Goal: Information Seeking & Learning: Learn about a topic

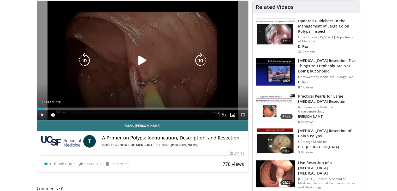
click at [138, 60] on icon "Video Player" at bounding box center [142, 60] width 15 height 15
click at [144, 59] on icon "Video Player" at bounding box center [142, 60] width 15 height 15
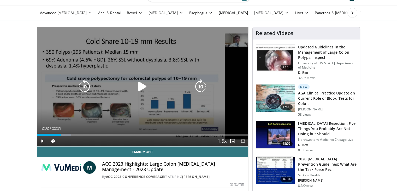
click at [143, 88] on icon "Video Player" at bounding box center [142, 86] width 15 height 15
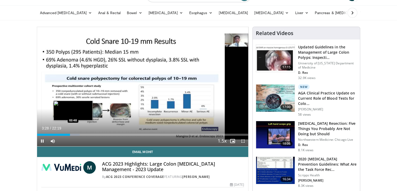
click at [73, 135] on div "Loaded : 20.16% 03:28 03:48" at bounding box center [142, 134] width 211 height 2
click at [75, 133] on div "Progress Bar" at bounding box center [75, 134] width 1 height 2
click at [84, 134] on div "Loaded : 25.18% 04:35 04:47" at bounding box center [142, 134] width 211 height 2
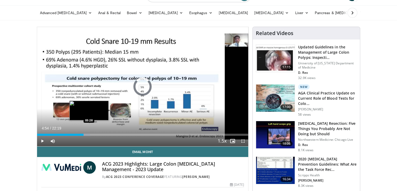
click at [89, 132] on div "Loaded : 25.18% 04:54 05:28" at bounding box center [142, 133] width 211 height 5
click at [92, 133] on div "Loaded : 29.63% 05:35 05:53" at bounding box center [142, 134] width 211 height 2
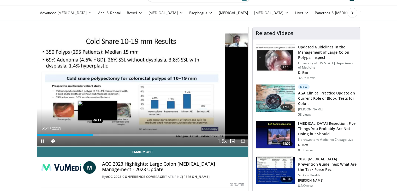
click at [97, 133] on div "Loaded : 29.63% 05:54 06:21" at bounding box center [142, 133] width 211 height 5
click at [103, 133] on div "Loaded : 29.63% 06:24 07:01" at bounding box center [142, 133] width 211 height 5
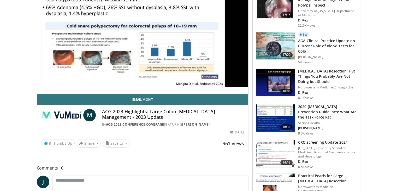
scroll to position [52, 0]
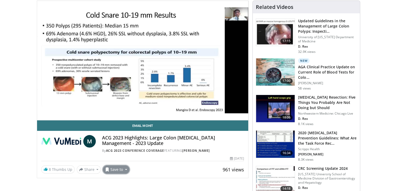
click at [124, 170] on button "Save to" at bounding box center [116, 169] width 27 height 8
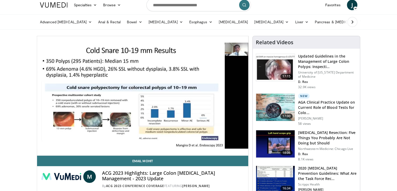
scroll to position [26, 0]
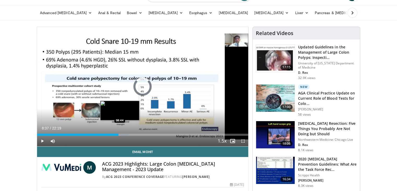
click at [119, 133] on div "Loaded : 43.31% 08:37 08:44" at bounding box center [142, 133] width 211 height 5
click at [123, 134] on div "Loaded : 44.06% 08:46 09:05" at bounding box center [142, 134] width 211 height 2
click at [128, 135] on div "Loaded : 44.81% 09:05 09:22" at bounding box center [142, 134] width 211 height 2
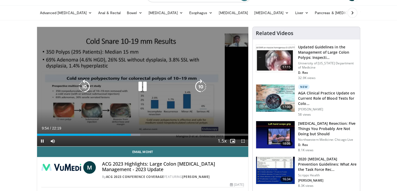
click at [137, 78] on div "10 seconds Tap to unmute" at bounding box center [142, 86] width 211 height 119
click at [144, 90] on icon "Video Player" at bounding box center [142, 86] width 15 height 15
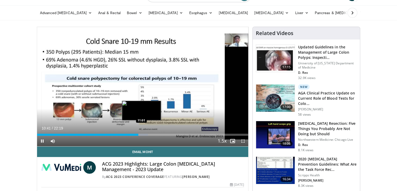
click at [141, 133] on div "Loaded : 52.59% 10:42 11:01" at bounding box center [142, 134] width 211 height 2
click at [146, 133] on div "Loaded : 55.26% 11:17 11:34" at bounding box center [142, 133] width 211 height 5
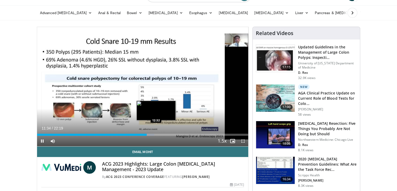
click at [156, 133] on div "Loaded : 55.56% 11:35 12:32" at bounding box center [142, 133] width 211 height 5
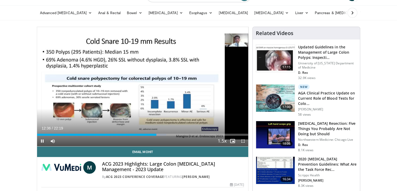
click at [160, 129] on div "Current Time 12:36 / Duration 22:19" at bounding box center [142, 128] width 211 height 5
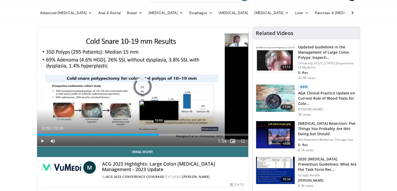
click at [159, 133] on div "Loaded : 61.24% 12:37 12:52" at bounding box center [142, 134] width 211 height 2
click at [165, 133] on div "Loaded : 62.73% 13:33 13:33" at bounding box center [142, 133] width 211 height 5
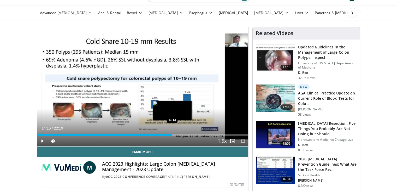
click at [172, 133] on div "Loaded : 65.72% 13:34 14:16" at bounding box center [142, 133] width 211 height 5
click at [176, 133] on div "Loaded : 66.67% 14:16 14:44" at bounding box center [142, 134] width 211 height 2
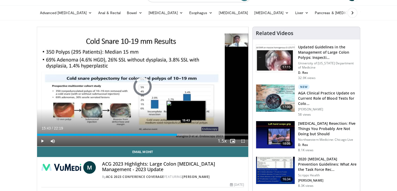
click at [186, 132] on div "Loaded : 68.71% 14:46 15:43" at bounding box center [142, 133] width 211 height 5
click at [192, 133] on div "Loaded : 70.95% 15:44 16:23" at bounding box center [142, 134] width 211 height 2
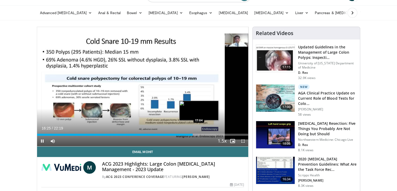
click at [199, 133] on div "Loaded : 76.17% 16:25 17:04" at bounding box center [142, 133] width 211 height 5
click at [209, 132] on div "Loaded : 79.91% 17:05 18:09" at bounding box center [142, 133] width 211 height 5
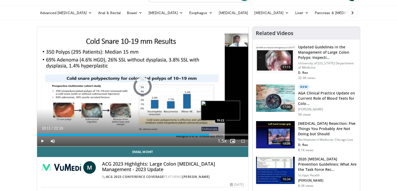
click at [220, 131] on div "Loaded : 83.64% 18:11 19:22" at bounding box center [142, 133] width 211 height 5
click at [208, 134] on div "Loaded : 91.86% 19:25 18:02" at bounding box center [142, 134] width 211 height 2
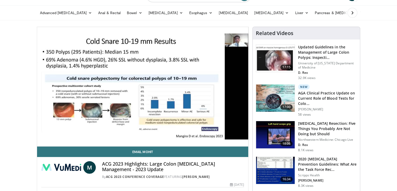
click at [213, 133] on div "10 seconds Tap to unmute" at bounding box center [142, 86] width 211 height 119
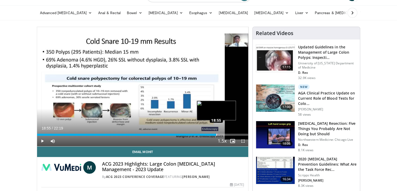
click at [216, 132] on div "Loaded : 86.63% 18:55 18:55" at bounding box center [142, 133] width 211 height 5
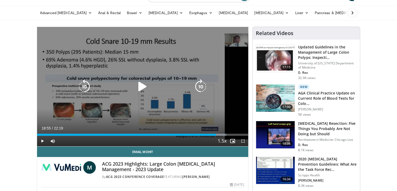
click at [145, 88] on icon "Video Player" at bounding box center [142, 86] width 15 height 15
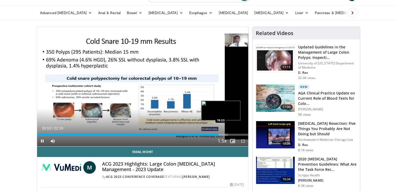
click at [220, 134] on div "Loaded : 90.38% 19:10 19:23" at bounding box center [142, 134] width 211 height 2
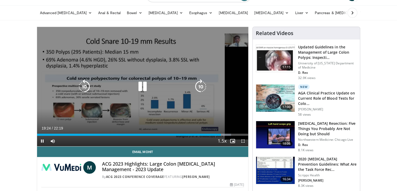
click at [227, 132] on div "Loaded : 91.86% 19:24 20:05" at bounding box center [142, 133] width 211 height 5
click at [140, 82] on icon "Video Player" at bounding box center [142, 86] width 15 height 15
drag, startPoint x: 145, startPoint y: 81, endPoint x: 149, endPoint y: 83, distance: 3.4
click at [145, 82] on icon "Video Player" at bounding box center [142, 86] width 15 height 15
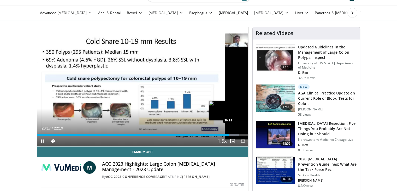
click at [232, 133] on div "Progress Bar" at bounding box center [230, 134] width 15 height 2
click at [236, 132] on div "Loaded : 97.78% 20:44 20:59" at bounding box center [142, 133] width 211 height 5
click at [241, 133] on div "Loaded : 100.00% 21:11 21:22" at bounding box center [142, 134] width 211 height 2
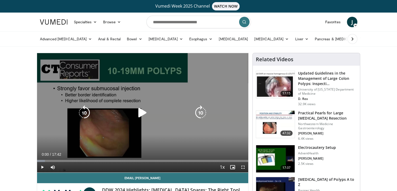
click at [144, 114] on icon "Video Player" at bounding box center [142, 112] width 15 height 15
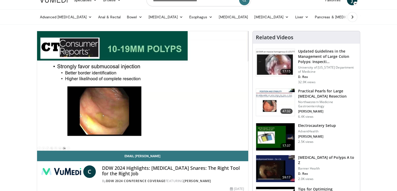
scroll to position [52, 0]
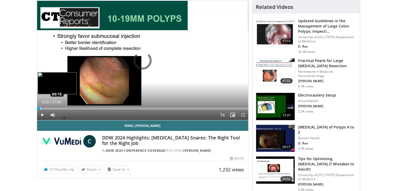
click at [40, 106] on div "Loaded : 3.73% 00:15 00:15" at bounding box center [142, 106] width 211 height 5
click at [45, 106] on div "Loaded : 6.53% 00:16 00:40" at bounding box center [142, 106] width 211 height 5
click at [50, 108] on div "Loaded : 10.26% 00:45 01:09" at bounding box center [142, 108] width 211 height 2
click at [54, 107] on div "Loaded : 13.06% 01:11 01:25" at bounding box center [142, 106] width 211 height 5
click at [58, 107] on div "Loaded : 13.99% 01:28 01:48" at bounding box center [142, 108] width 211 height 2
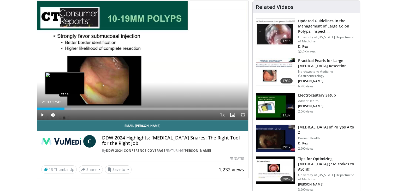
click at [64, 108] on div "Loaded : 15.99% 02:19 02:19" at bounding box center [142, 108] width 211 height 2
click at [69, 107] on div "Progress Bar" at bounding box center [68, 108] width 19 height 2
click at [74, 107] on div "Progress Bar" at bounding box center [72, 108] width 19 height 2
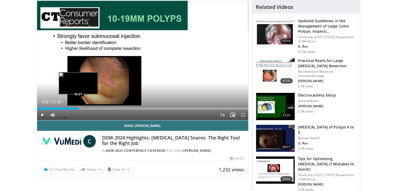
click at [79, 108] on div "Progress Bar" at bounding box center [78, 108] width 19 height 2
click at [85, 107] on div "Loaded : 26.12% 03:32 04:01" at bounding box center [142, 106] width 211 height 5
click at [80, 108] on div "04:04" at bounding box center [61, 108] width 49 height 2
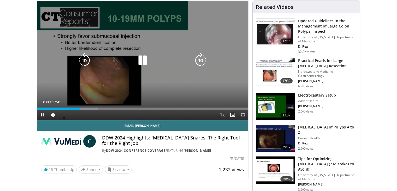
click at [143, 62] on icon "Video Player" at bounding box center [142, 60] width 15 height 15
click at [143, 63] on icon "Video Player" at bounding box center [142, 60] width 15 height 15
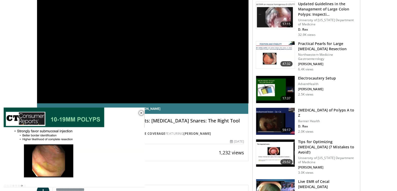
scroll to position [78, 0]
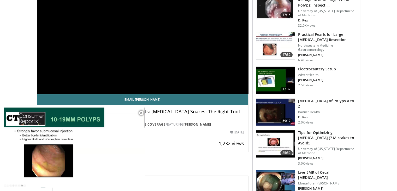
click at [162, 138] on div "Email Christina C DDW 2024 Highlights: Polypectomy Snares: The Right Tool for t…" at bounding box center [142, 120] width 211 height 53
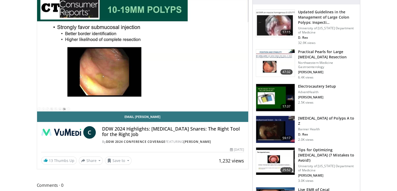
scroll to position [52, 0]
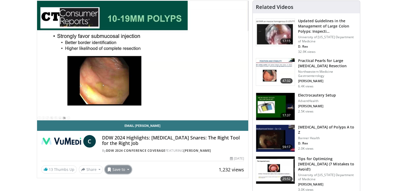
click at [128, 169] on button "Save to" at bounding box center [118, 169] width 27 height 8
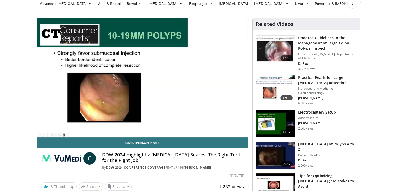
scroll to position [26, 0]
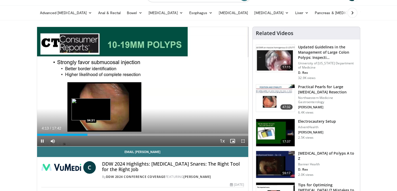
click at [91, 134] on div "Progress Bar" at bounding box center [90, 134] width 19 height 2
click at [96, 133] on div "Loaded : 32.66% 04:57 04:57" at bounding box center [142, 133] width 211 height 5
click at [101, 134] on div "Loaded : 33.87% 04:59 05:20" at bounding box center [142, 134] width 211 height 2
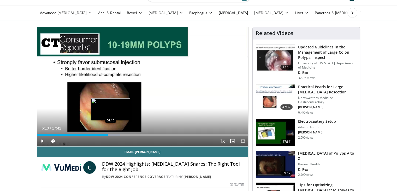
click at [110, 134] on div "Progress Bar" at bounding box center [110, 134] width 19 height 2
click at [116, 133] on div "Progress Bar" at bounding box center [116, 134] width 19 height 2
click at [119, 133] on div "Progress Bar" at bounding box center [119, 134] width 18 height 2
click at [123, 134] on div "Progress Bar" at bounding box center [123, 134] width 18 height 2
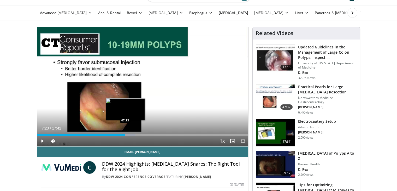
click at [125, 134] on div "Progress Bar" at bounding box center [126, 134] width 19 height 2
click at [129, 132] on div "Loaded : 47.98% 07:28 07:44" at bounding box center [142, 133] width 211 height 5
click at [133, 133] on div "Loaded : 48.52% 08:04 08:04" at bounding box center [142, 134] width 211 height 2
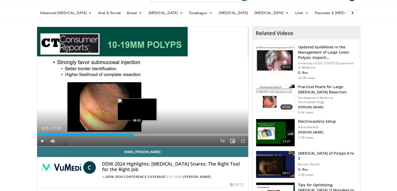
click at [137, 134] on div "Progress Bar" at bounding box center [137, 134] width 18 height 2
click at [141, 134] on div "Loaded : 53.19% 08:22 08:43" at bounding box center [142, 134] width 211 height 2
click at [145, 134] on div "Loaded : 55.99% 08:51 09:01" at bounding box center [142, 134] width 211 height 2
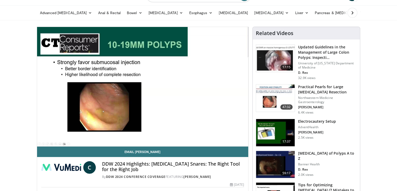
click at [150, 134] on video-js "**********" at bounding box center [142, 86] width 211 height 119
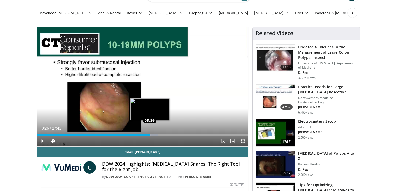
click at [149, 134] on div "Loaded : 57.39% 09:26 09:26" at bounding box center [142, 134] width 211 height 2
click at [155, 134] on div "Progress Bar" at bounding box center [156, 134] width 19 height 2
click at [160, 134] on div "Loaded : 60.66% 09:56 10:15" at bounding box center [142, 134] width 211 height 2
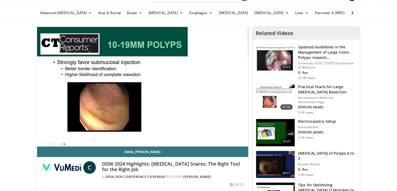
click at [163, 134] on div "10 seconds Tap to unmute" at bounding box center [142, 86] width 211 height 119
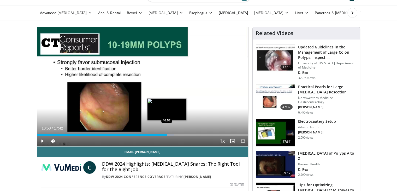
click at [167, 134] on div "Loaded : 64.92% 10:53 10:52" at bounding box center [142, 134] width 211 height 2
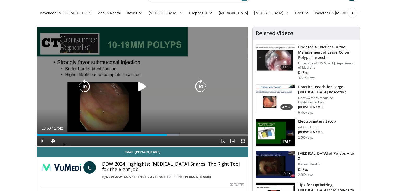
click at [143, 86] on icon "Video Player" at bounding box center [142, 86] width 15 height 15
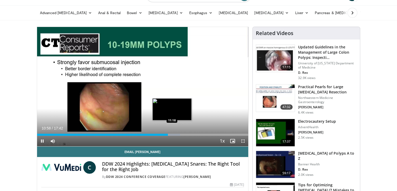
click at [172, 135] on div "Progress Bar" at bounding box center [170, 134] width 19 height 2
click at [175, 133] on div "Loaded : 69.99% 11:23 11:36" at bounding box center [142, 134] width 211 height 2
click at [180, 134] on div "Progress Bar" at bounding box center [180, 134] width 1 height 2
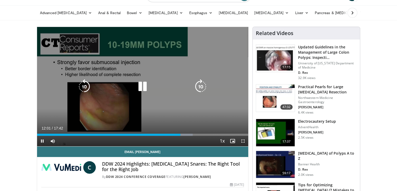
click at [146, 85] on icon "Video Player" at bounding box center [142, 86] width 15 height 15
click at [145, 84] on icon "Video Player" at bounding box center [142, 86] width 15 height 15
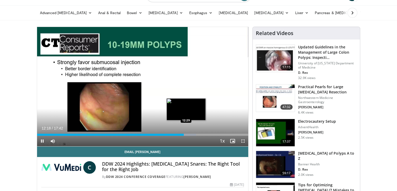
click at [186, 132] on div "Loaded : 75.26% 12:18 12:29" at bounding box center [142, 133] width 211 height 5
click at [191, 132] on div "Loaded : 76.52% 12:55 12:54" at bounding box center [142, 133] width 211 height 5
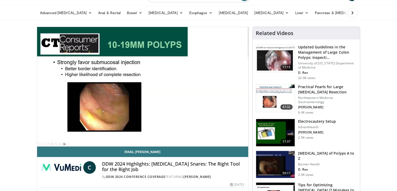
click at [197, 133] on div "10 seconds Tap to unmute" at bounding box center [142, 86] width 211 height 119
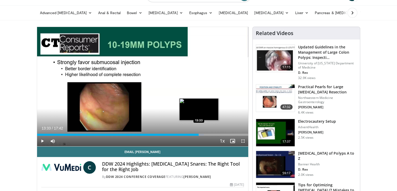
click at [198, 133] on div "Loaded : 79.03% 12:59 13:33" at bounding box center [142, 134] width 211 height 2
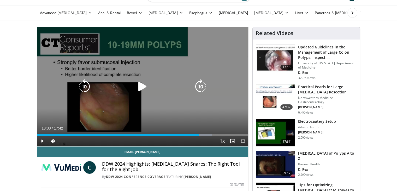
click at [142, 85] on icon "Video Player" at bounding box center [142, 86] width 15 height 15
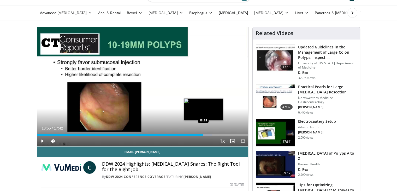
click at [203, 132] on div "Loaded : 82.79% 13:55 13:55" at bounding box center [142, 133] width 211 height 5
click at [207, 134] on div "Loaded : 84.67% 14:18 14:18" at bounding box center [142, 134] width 211 height 2
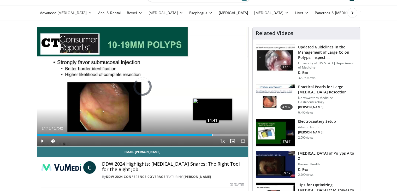
click at [212, 134] on div "Loaded : 86.55% 14:19 14:41" at bounding box center [142, 134] width 211 height 2
click at [216, 133] on div "Loaded : 88.65% 14:42 15:02" at bounding box center [142, 133] width 211 height 5
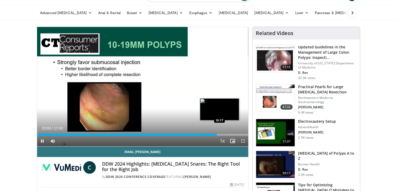
click at [219, 133] on div "Loaded : 89.59% 15:03 15:17" at bounding box center [142, 133] width 211 height 5
click at [223, 133] on div "Loaded : 92.20% 15:35 15:35" at bounding box center [142, 133] width 211 height 5
click at [228, 133] on div "Loaded : 93.32% 15:36 16:01" at bounding box center [142, 134] width 211 height 2
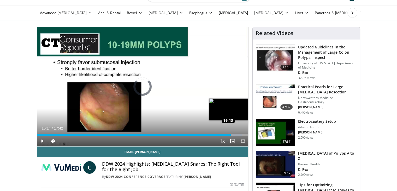
click at [231, 133] on div "Loaded : 96.90% 16:14 16:13" at bounding box center [142, 134] width 211 height 2
click at [235, 133] on div "Progress Bar" at bounding box center [235, 134] width 1 height 2
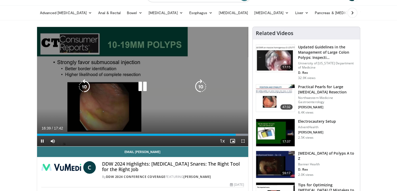
scroll to position [0, 0]
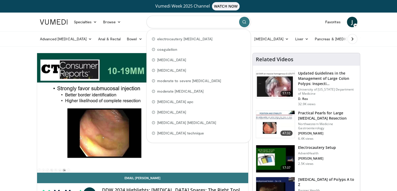
click at [173, 16] on input "Search topics, interventions" at bounding box center [198, 22] width 104 height 13
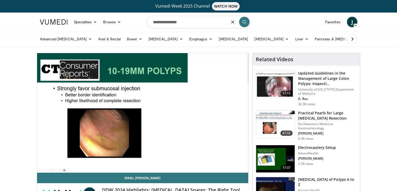
type input "**********"
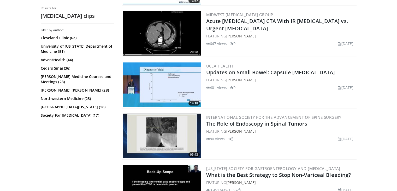
scroll to position [1018, 0]
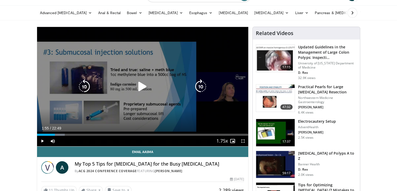
click at [143, 81] on icon "Video Player" at bounding box center [142, 86] width 15 height 15
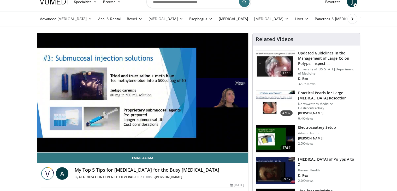
scroll to position [26, 0]
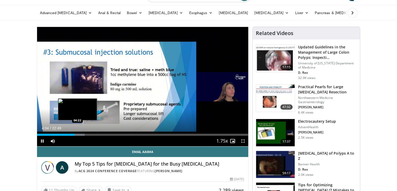
click at [77, 133] on div "Loaded : 22.59% 04:04 04:22" at bounding box center [142, 134] width 211 height 2
click at [81, 134] on div "Progress Bar" at bounding box center [81, 134] width 1 height 2
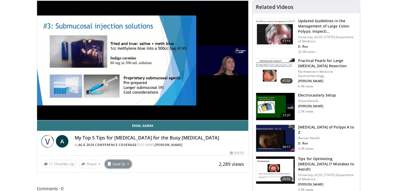
click at [128, 163] on button "Save to" at bounding box center [118, 164] width 27 height 8
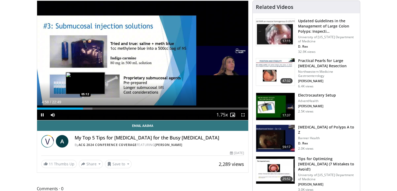
click at [85, 108] on div "Progress Bar" at bounding box center [84, 108] width 15 height 2
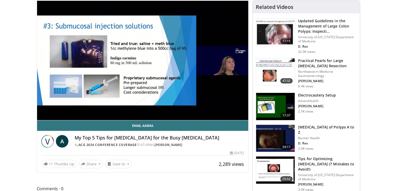
scroll to position [26, 0]
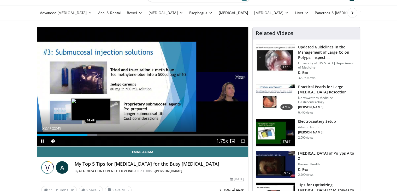
click at [91, 134] on div "Loaded : 28.43% 05:27 05:48" at bounding box center [142, 134] width 211 height 2
click at [94, 133] on div "Progress Bar" at bounding box center [93, 134] width 12 height 2
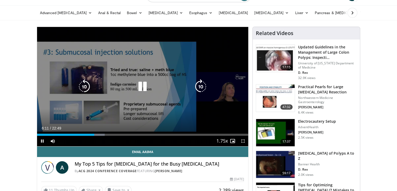
click at [96, 133] on div "Progress Bar" at bounding box center [97, 134] width 15 height 2
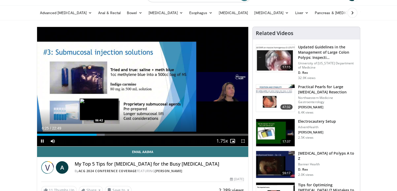
click at [101, 133] on div "Loaded : 32.07% 06:25 06:42" at bounding box center [142, 134] width 211 height 2
click at [105, 133] on div "Loaded : 35.05% 07:01 07:17" at bounding box center [142, 133] width 211 height 5
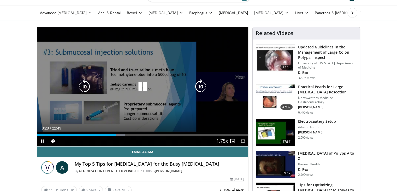
click at [140, 85] on icon "Video Player" at bounding box center [142, 86] width 15 height 15
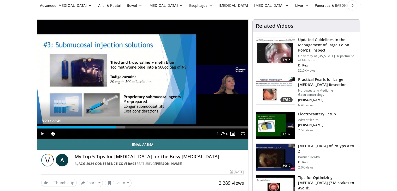
scroll to position [0, 0]
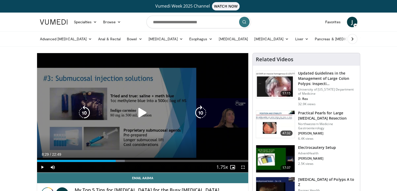
click at [141, 111] on icon "Video Player" at bounding box center [142, 112] width 15 height 15
click at [201, 110] on icon "Video Player" at bounding box center [200, 112] width 15 height 15
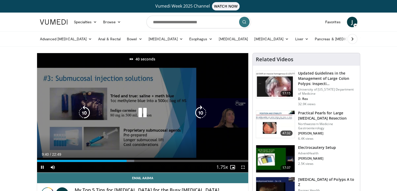
click at [201, 110] on icon "Video Player" at bounding box center [200, 112] width 15 height 15
click at [143, 111] on icon "Video Player" at bounding box center [142, 112] width 15 height 15
click at [141, 115] on icon "Video Player" at bounding box center [142, 112] width 15 height 15
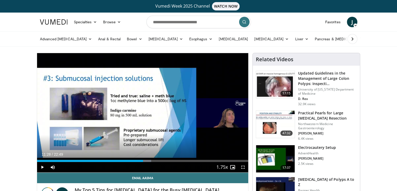
click at [143, 161] on div "Progress Bar" at bounding box center [144, 161] width 14 height 2
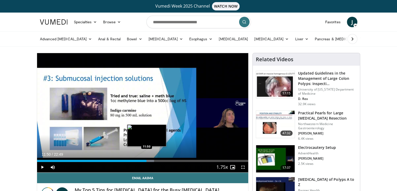
click at [146, 159] on div "Loaded : 55.40% 11:39 11:50" at bounding box center [142, 159] width 211 height 5
click at [148, 159] on div "Loaded : 56.86% 11:52 12:01" at bounding box center [142, 159] width 211 height 5
click at [151, 161] on div "Progress Bar" at bounding box center [151, 161] width 15 height 2
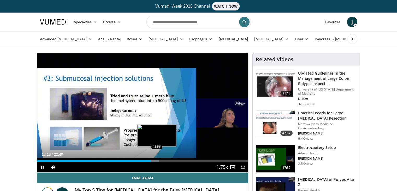
click at [157, 159] on div "Loaded : 57.59% 12:18 12:56" at bounding box center [142, 159] width 211 height 5
click at [163, 160] on div "Loaded : 65.61% 13:53 13:38" at bounding box center [142, 161] width 211 height 2
click at [161, 160] on div "13:39" at bounding box center [100, 161] width 126 height 2
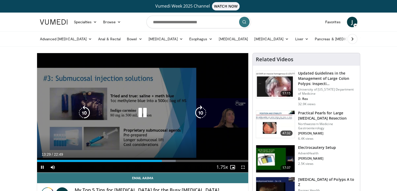
click at [143, 111] on icon "Video Player" at bounding box center [142, 112] width 15 height 15
click at [140, 111] on icon "Video Player" at bounding box center [142, 112] width 15 height 15
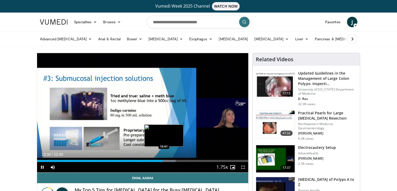
click at [164, 160] on div "Progress Bar" at bounding box center [168, 161] width 15 height 2
click at [166, 160] on div "Progress Bar" at bounding box center [168, 161] width 15 height 2
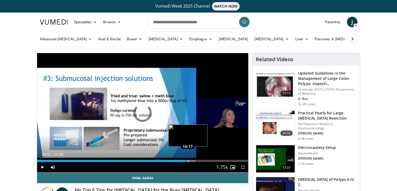
click at [188, 160] on div "Loaded : 75.08% 16:17 16:17" at bounding box center [142, 161] width 211 height 2
click at [191, 160] on div "Progress Bar" at bounding box center [191, 161] width 1 height 2
click at [196, 160] on div "Loaded : 78.73% 16:58 17:13" at bounding box center [142, 161] width 211 height 2
click at [200, 160] on div "Progress Bar" at bounding box center [199, 161] width 14 height 2
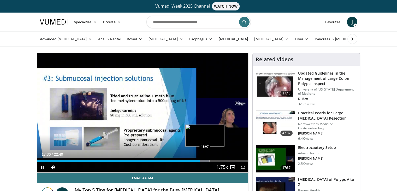
click at [205, 159] on div "Loaded : 81.64% 17:36 18:07" at bounding box center [142, 159] width 211 height 5
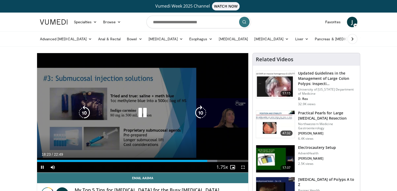
click at [146, 113] on icon "Video Player" at bounding box center [142, 112] width 15 height 15
click at [138, 114] on icon "Video Player" at bounding box center [142, 112] width 15 height 15
click at [143, 109] on icon "Video Player" at bounding box center [142, 112] width 15 height 15
click at [143, 115] on icon "Video Player" at bounding box center [142, 112] width 15 height 15
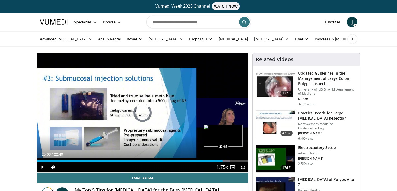
click at [223, 158] on div "Loaded : 91.27% 19:50 20:05" at bounding box center [142, 159] width 211 height 5
click at [227, 159] on div "Loaded : 92.58% 20:05 20:29" at bounding box center [142, 159] width 211 height 5
click at [231, 160] on div "Progress Bar" at bounding box center [227, 161] width 10 height 2
click at [228, 160] on div "Loaded : 96.38% 21:00 20:37" at bounding box center [142, 161] width 211 height 2
click at [231, 160] on div "Progress Bar" at bounding box center [234, 161] width 14 height 2
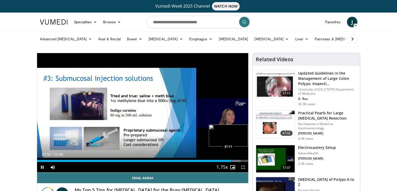
click at [233, 160] on div "Progress Bar" at bounding box center [234, 161] width 14 height 2
click at [237, 160] on div "Progress Bar" at bounding box center [236, 161] width 15 height 2
click at [241, 160] on div "Loaded : 97.68% 21:37 22:00" at bounding box center [142, 161] width 211 height 2
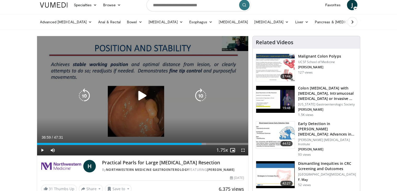
click at [141, 91] on icon "Video Player" at bounding box center [142, 95] width 15 height 15
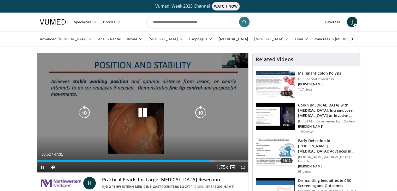
click at [211, 158] on div "Loaded : 84.18% 38:52 39:11" at bounding box center [142, 159] width 211 height 5
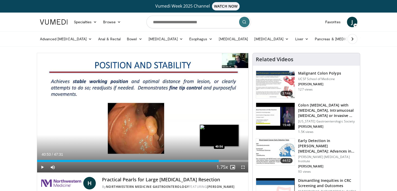
click at [219, 160] on div "Progress Bar" at bounding box center [217, 161] width 7 height 2
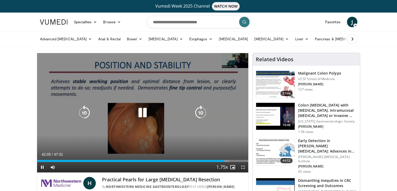
click at [226, 159] on div "Loaded : 90.81% 42:05 42:35" at bounding box center [142, 159] width 211 height 5
click at [147, 113] on icon "Video Player" at bounding box center [142, 112] width 15 height 15
click at [143, 111] on icon "Video Player" at bounding box center [142, 112] width 15 height 15
click at [142, 114] on icon "Video Player" at bounding box center [142, 112] width 15 height 15
click at [144, 114] on icon "Video Player" at bounding box center [142, 112] width 15 height 15
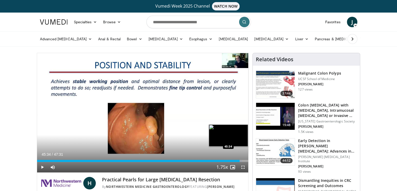
click at [240, 160] on div "Progress Bar" at bounding box center [238, 161] width 7 height 2
click at [243, 160] on div "Loaded : 98.12% 45:37 46:06" at bounding box center [142, 161] width 211 height 2
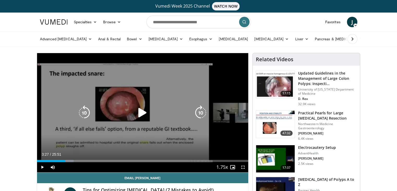
click at [143, 111] on icon "Video Player" at bounding box center [142, 112] width 15 height 15
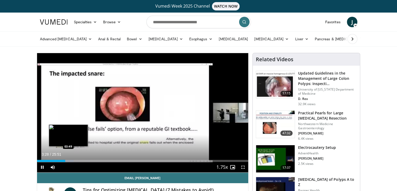
click at [68, 160] on div "Loaded : 17.38% 03:28 03:49" at bounding box center [142, 161] width 211 height 2
click at [73, 160] on div "10 seconds Tap to unmute" at bounding box center [142, 112] width 211 height 119
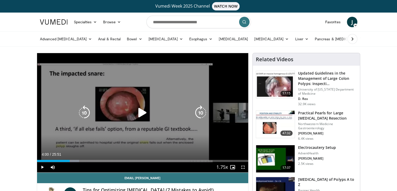
drag, startPoint x: 141, startPoint y: 116, endPoint x: 119, endPoint y: 129, distance: 25.7
click at [141, 115] on icon "Video Player" at bounding box center [142, 112] width 15 height 15
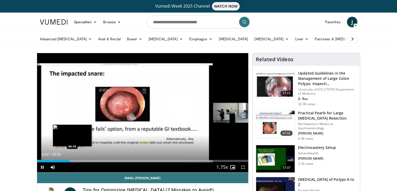
click at [72, 159] on div "Loaded : 19.95% 04:02 04:18" at bounding box center [142, 159] width 211 height 5
click at [76, 160] on div "Loaded : 21.24% 04:25 04:49" at bounding box center [142, 161] width 211 height 2
click at [80, 160] on div "Progress Bar" at bounding box center [80, 161] width 1 height 2
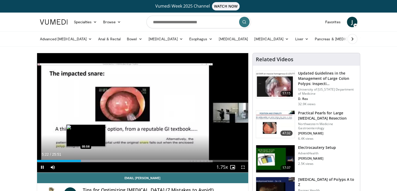
click at [86, 160] on div "10 seconds Tap to unmute" at bounding box center [142, 112] width 211 height 119
click at [86, 160] on div "Loaded : 25.10% 06:03 06:03" at bounding box center [142, 161] width 211 height 2
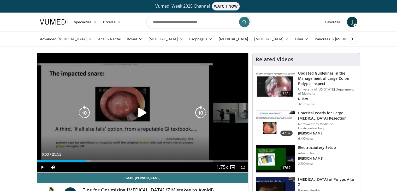
click at [141, 112] on icon "Video Player" at bounding box center [142, 112] width 15 height 15
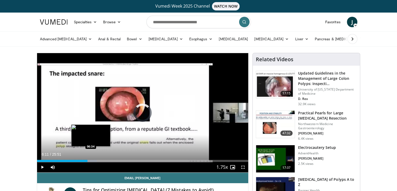
click at [91, 160] on div "Progress Bar" at bounding box center [90, 161] width 13 height 2
click at [95, 158] on div "Loaded : 30.25% 06:46 07:08" at bounding box center [142, 159] width 211 height 5
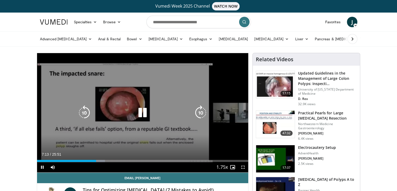
click at [143, 113] on icon "Video Player" at bounding box center [142, 112] width 15 height 15
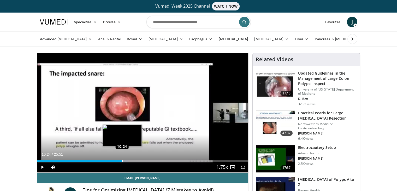
click at [122, 160] on div "Loaded : 43.13% 10:24 10:24" at bounding box center [142, 161] width 211 height 2
click at [125, 160] on div "Loaded : 44.41% 10:26 10:47" at bounding box center [142, 161] width 211 height 2
click at [128, 160] on div "Progress Bar" at bounding box center [128, 161] width 13 height 2
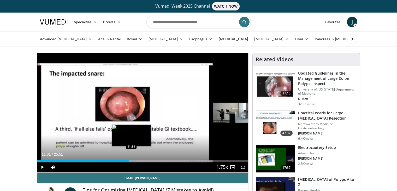
click at [131, 161] on div "Progress Bar" at bounding box center [131, 161] width 13 height 2
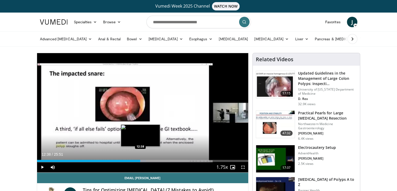
click at [140, 160] on div "Progress Bar" at bounding box center [140, 161] width 13 height 2
click at [145, 158] on div "Loaded : 54.07% 12:56 13:12" at bounding box center [142, 159] width 211 height 5
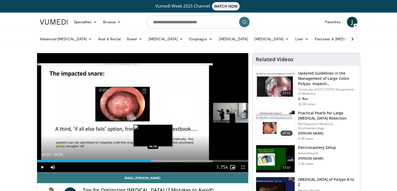
click at [152, 160] on div "Progress Bar" at bounding box center [152, 161] width 13 height 2
click at [156, 161] on div "Loaded : 59.22% 14:35 14:35" at bounding box center [142, 161] width 211 height 2
click at [159, 159] on div "Loaded : 59.96% 14:35 14:52" at bounding box center [142, 159] width 211 height 5
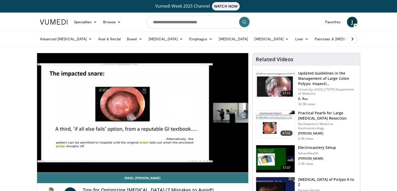
click at [163, 160] on div "10 seconds Tap to unmute" at bounding box center [142, 112] width 211 height 119
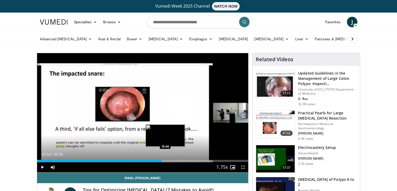
click at [165, 160] on div "Loaded : 63.08% 15:14 15:40" at bounding box center [142, 161] width 211 height 2
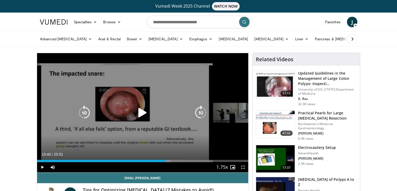
click at [144, 113] on icon "Video Player" at bounding box center [142, 112] width 15 height 15
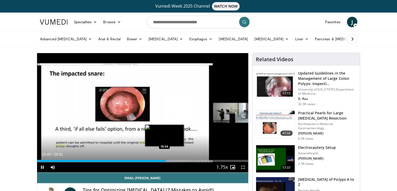
click at [164, 160] on div "15:45" at bounding box center [101, 161] width 129 height 2
click at [161, 160] on div "15:11" at bounding box center [99, 161] width 124 height 2
click at [169, 160] on div "Loaded : 65.66% 15:56 16:08" at bounding box center [142, 161] width 211 height 2
click at [173, 160] on div "Loaded : 67.59% 16:25 16:39" at bounding box center [142, 161] width 211 height 2
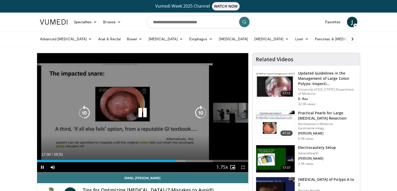
click at [178, 161] on div "Progress Bar" at bounding box center [178, 161] width 13 height 2
click at [146, 110] on icon "Video Player" at bounding box center [142, 112] width 15 height 15
drag, startPoint x: 146, startPoint y: 110, endPoint x: 132, endPoint y: 108, distance: 14.2
click at [146, 110] on icon "Video Player" at bounding box center [142, 112] width 15 height 15
click at [184, 159] on div "Loaded : 72.74% 17:43 17:58" at bounding box center [142, 159] width 211 height 5
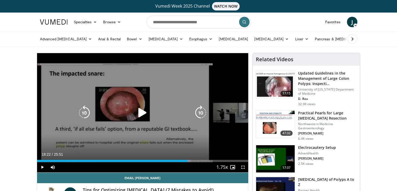
click at [187, 160] on div "Progress Bar" at bounding box center [185, 161] width 11 height 2
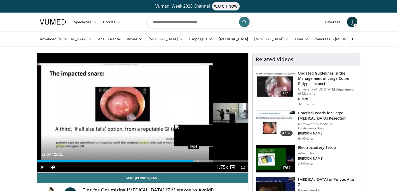
click at [193, 160] on div "Progress Bar" at bounding box center [190, 161] width 13 height 2
click at [199, 159] on div "Loaded : 77.89% 19:10 19:47" at bounding box center [142, 159] width 211 height 5
click at [205, 160] on div "Progress Bar" at bounding box center [204, 161] width 13 height 2
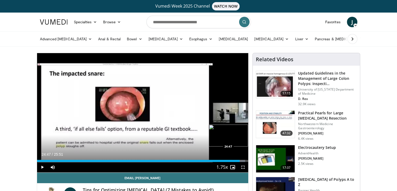
click at [240, 160] on div "Progress Bar" at bounding box center [238, 161] width 13 height 2
click at [244, 160] on div "Loaded : 98.49% 24:48 25:22" at bounding box center [142, 161] width 211 height 2
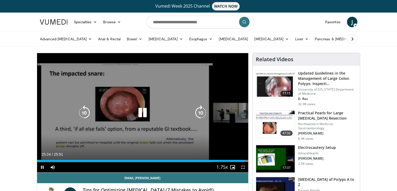
click at [142, 110] on icon "Video Player" at bounding box center [142, 112] width 15 height 15
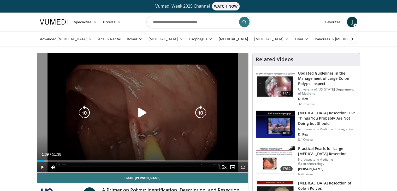
drag, startPoint x: 145, startPoint y: 112, endPoint x: 142, endPoint y: 111, distance: 3.2
click at [145, 112] on icon "Video Player" at bounding box center [142, 112] width 15 height 15
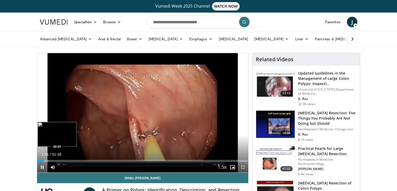
click at [47, 159] on div "Loaded : 5.44% 01:41 02:25" at bounding box center [142, 159] width 211 height 5
click at [51, 160] on div "Loaded : 5.44% 03:34 03:30" at bounding box center [142, 161] width 211 height 2
click at [57, 159] on div "Loaded : 7.10% 03:34 04:54" at bounding box center [142, 159] width 211 height 5
click at [63, 160] on div "Loaded : 9.60% 04:54 06:22" at bounding box center [142, 161] width 211 height 2
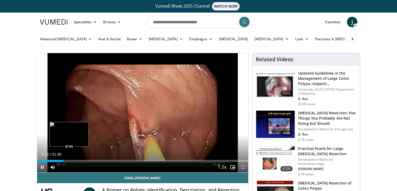
click at [69, 160] on div "Loaded : 12.59% 06:22 07:50" at bounding box center [142, 161] width 211 height 2
click at [79, 160] on div "Loaded : 16.01% 07:54 10:11" at bounding box center [142, 161] width 211 height 2
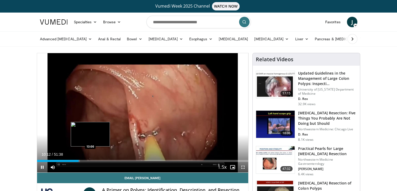
click at [90, 160] on div "Loaded : 20.34% 10:12 13:00" at bounding box center [142, 161] width 211 height 2
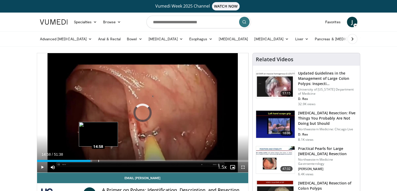
click at [98, 159] on div "Loaded : 26.15% 14:58 14:58" at bounding box center [142, 159] width 211 height 5
click at [104, 160] on div "Loaded : 31.31% 15:04 16:34" at bounding box center [142, 161] width 211 height 2
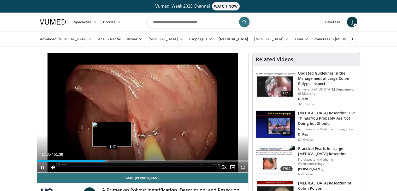
click at [112, 160] on div "Loaded : 33.57% 16:36 18:17" at bounding box center [142, 161] width 211 height 2
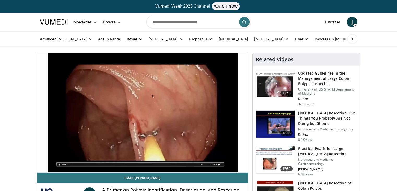
click at [119, 157] on div "10 seconds Tap to unmute" at bounding box center [142, 112] width 211 height 119
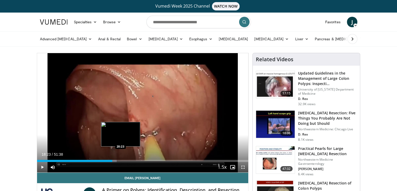
click at [118, 158] on div "Loaded : 37.77% 18:23 20:23" at bounding box center [142, 159] width 211 height 5
click at [127, 158] on div "Loaded : 38.73% 19:53 21:59" at bounding box center [142, 159] width 211 height 5
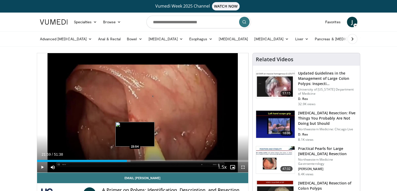
click at [135, 159] on div "Loaded : 44.22% 21:59 23:54" at bounding box center [142, 159] width 211 height 5
click at [141, 160] on div "Loaded : 0.00% 23:54 25:26" at bounding box center [142, 161] width 211 height 2
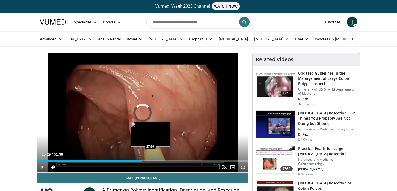
click at [150, 160] on div "Loaded : 49.63% 25:29 27:39" at bounding box center [142, 161] width 211 height 2
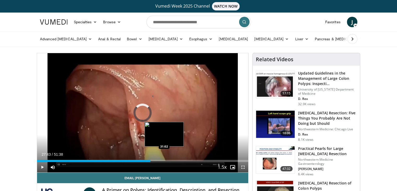
click at [164, 160] on div "Loaded : 0.00% 27:43 31:02" at bounding box center [142, 161] width 211 height 2
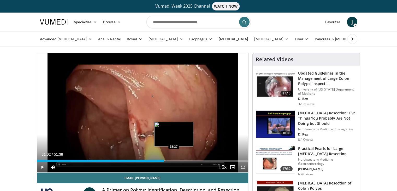
click at [173, 161] on div "Loaded : 60.20% 31:02 33:27" at bounding box center [142, 161] width 211 height 2
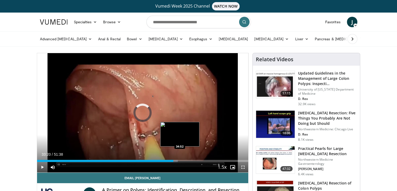
click at [180, 159] on div "Loaded : 66.60% 33:20 34:52" at bounding box center [142, 159] width 211 height 5
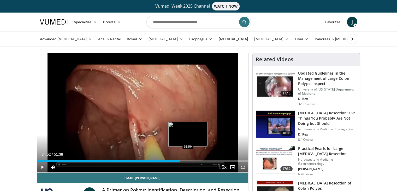
click at [187, 160] on div "Loaded : 67.56% 34:52 36:50" at bounding box center [142, 161] width 211 height 2
click at [197, 159] on div "Loaded : 71.08% 36:39 38:53" at bounding box center [142, 159] width 211 height 5
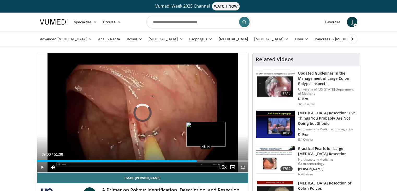
click at [207, 160] on div "Loaded : 0.00% 39:00 41:14" at bounding box center [142, 161] width 211 height 2
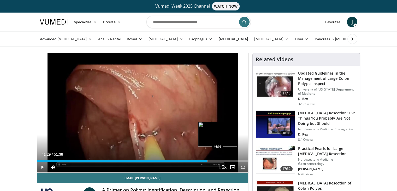
click at [218, 159] on div "Loaded : 81.02% 41:29 44:06" at bounding box center [142, 159] width 211 height 5
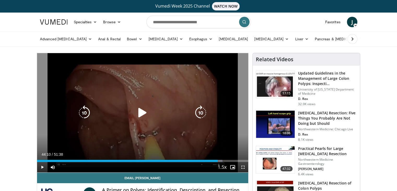
click at [140, 109] on icon "Video Player" at bounding box center [142, 112] width 15 height 15
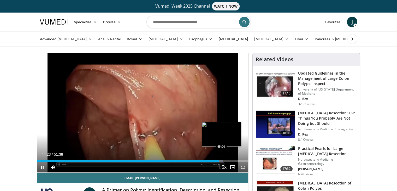
click at [222, 160] on div "Loaded : 88.05% 44:23 45:00" at bounding box center [142, 161] width 211 height 2
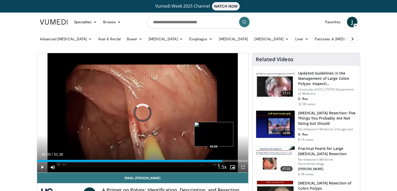
click at [213, 158] on div "Loaded : 0.00% 45:15 43:09" at bounding box center [142, 159] width 211 height 5
click at [216, 160] on div "Loaded : 85.81% 43:10 43:47" at bounding box center [142, 161] width 211 height 2
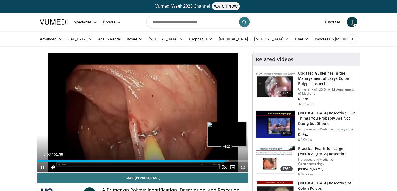
click at [227, 160] on div "Progress Bar" at bounding box center [226, 161] width 5 height 2
click at [230, 160] on div "Loaded : 91.90% 46:25 47:10" at bounding box center [142, 161] width 211 height 2
click at [235, 159] on div "Loaded : 92.54% 47:15 48:19" at bounding box center [142, 159] width 211 height 5
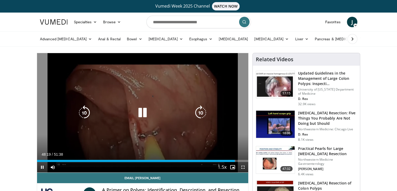
click at [139, 110] on icon "Video Player" at bounding box center [142, 112] width 15 height 15
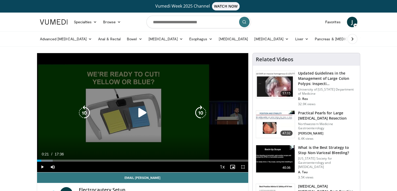
click at [144, 111] on icon "Video Player" at bounding box center [142, 112] width 15 height 15
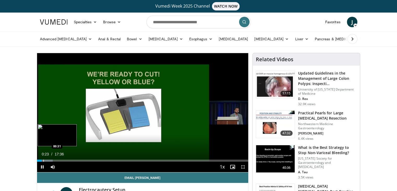
click at [43, 159] on div "Progress Bar" at bounding box center [43, 160] width 1 height 2
click at [46, 160] on div "Progress Bar" at bounding box center [46, 160] width 1 height 2
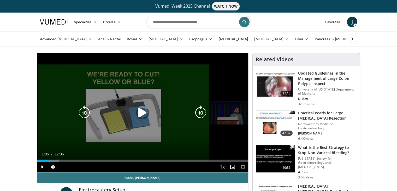
click at [50, 158] on div "Loaded : 10.43% 01:05 01:05" at bounding box center [142, 158] width 211 height 5
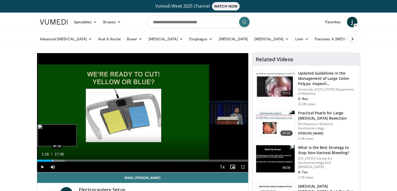
click at [52, 161] on div "Progress Bar" at bounding box center [52, 160] width 1 height 2
click at [57, 161] on div "Progress Bar" at bounding box center [57, 160] width 1 height 2
click at [60, 161] on div "Progress Bar" at bounding box center [60, 160] width 1 height 2
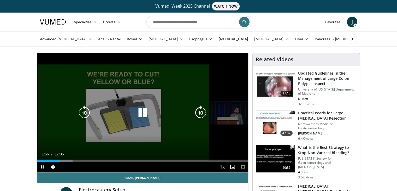
click at [62, 161] on div "Video Player" at bounding box center [137, 166] width 159 height 10
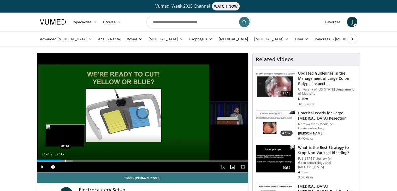
click at [65, 160] on div "Progress Bar" at bounding box center [65, 160] width 1 height 2
click at [70, 161] on div "Progress Bar" at bounding box center [70, 160] width 1 height 2
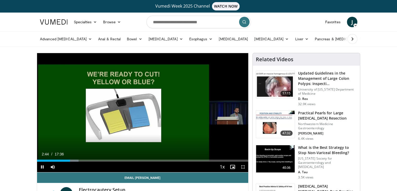
click at [73, 162] on div "Video Player" at bounding box center [137, 166] width 159 height 10
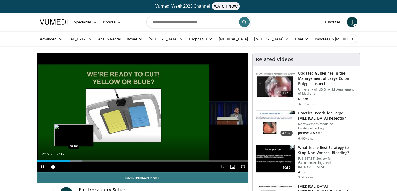
click at [74, 160] on div "Progress Bar" at bounding box center [74, 160] width 1 height 2
click at [72, 161] on div "Progress Bar" at bounding box center [72, 160] width 1 height 2
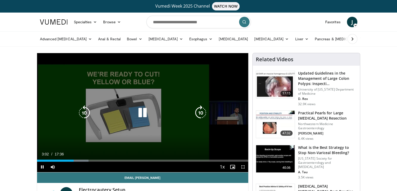
click at [142, 116] on icon "Video Player" at bounding box center [142, 112] width 15 height 15
click at [139, 109] on icon "Video Player" at bounding box center [142, 112] width 15 height 15
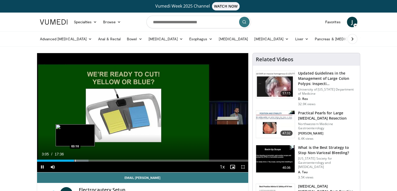
click at [75, 160] on div "Progress Bar" at bounding box center [75, 160] width 1 height 2
click at [78, 160] on div "Progress Bar" at bounding box center [78, 160] width 1 height 2
click at [83, 159] on div "Loaded : 26.30% 03:32 03:49" at bounding box center [142, 158] width 211 height 5
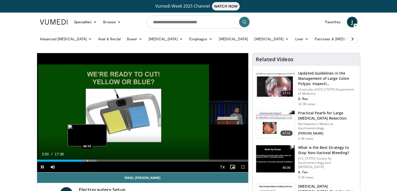
click at [87, 160] on div "Loaded : 28.18% 03:51 04:10" at bounding box center [142, 160] width 211 height 2
click at [91, 160] on div "Progress Bar" at bounding box center [91, 160] width 1 height 2
click at [95, 159] on div "Progress Bar" at bounding box center [95, 160] width 1 height 2
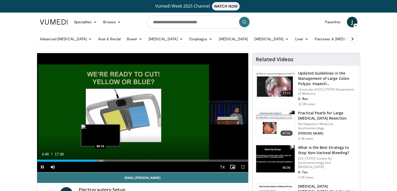
click at [100, 159] on div "Loaded : 31.94% 04:48 05:16" at bounding box center [142, 158] width 211 height 5
click at [103, 160] on div "Progress Bar" at bounding box center [103, 160] width 1 height 2
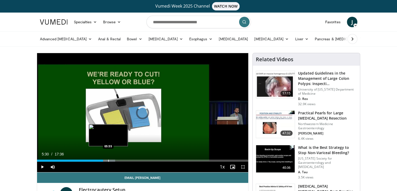
click at [108, 161] on div "Progress Bar" at bounding box center [108, 160] width 1 height 2
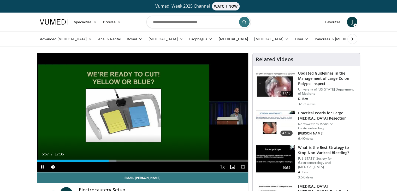
click at [111, 162] on div "Video Player" at bounding box center [137, 166] width 159 height 10
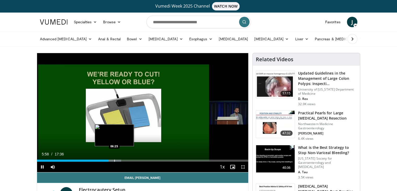
click at [114, 159] on div "Progress Bar" at bounding box center [114, 160] width 1 height 2
click at [117, 160] on div "Progress Bar" at bounding box center [117, 160] width 1 height 2
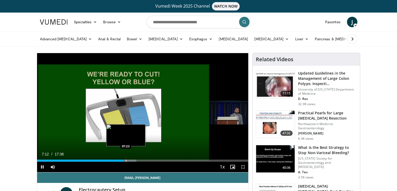
click at [126, 160] on div "Progress Bar" at bounding box center [126, 160] width 1 height 2
click at [129, 160] on div "Progress Bar" at bounding box center [129, 160] width 1 height 2
click at [131, 161] on div "Progress Bar" at bounding box center [131, 160] width 1 height 2
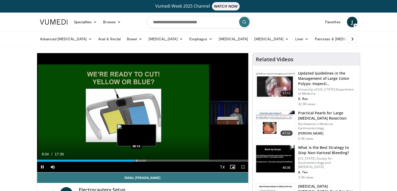
click at [137, 161] on div "Progress Bar" at bounding box center [137, 160] width 1 height 2
click at [142, 159] on div "Loaded : 54.98% 08:36 08:45" at bounding box center [142, 158] width 211 height 5
click at [146, 158] on div "Loaded : 55.93% 09:07 09:07" at bounding box center [142, 158] width 211 height 5
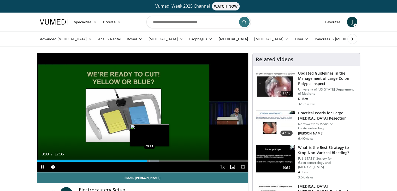
click at [149, 159] on div "Loaded : 57.82% 09:09 09:21" at bounding box center [142, 158] width 211 height 5
click at [154, 160] on div "Progress Bar" at bounding box center [154, 160] width 1 height 2
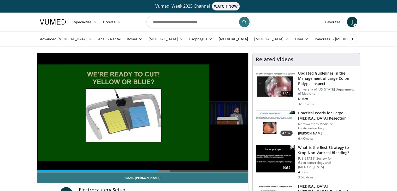
click at [160, 160] on div "10 seconds Tap to unmute" at bounding box center [142, 112] width 211 height 119
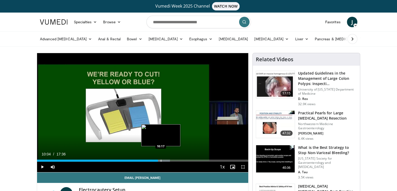
click at [161, 160] on div "Progress Bar" at bounding box center [161, 160] width 1 height 2
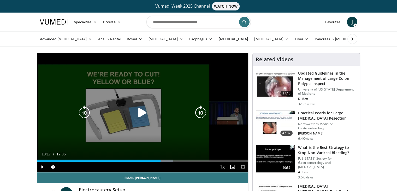
click at [140, 111] on icon "Video Player" at bounding box center [142, 112] width 15 height 15
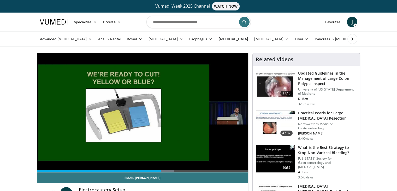
click at [164, 167] on div "Loaded : 64.82% 10:21 10:38" at bounding box center [142, 169] width 211 height 5
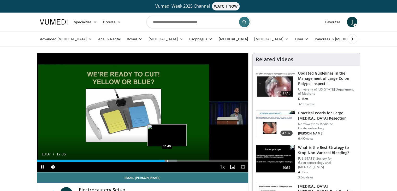
click at [167, 159] on div "Loaded : 66.35% 10:37 10:49" at bounding box center [142, 158] width 211 height 5
click at [173, 161] on div "Progress Bar" at bounding box center [173, 160] width 1 height 2
click at [176, 160] on div "Progress Bar" at bounding box center [176, 160] width 1 height 2
click at [178, 160] on div "Progress Bar" at bounding box center [178, 160] width 1 height 2
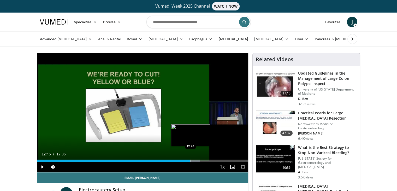
click at [191, 160] on div "Progress Bar" at bounding box center [191, 160] width 1 height 2
click at [194, 160] on div "Progress Bar" at bounding box center [194, 160] width 1 height 2
click at [198, 159] on div "Progress Bar" at bounding box center [198, 160] width 1 height 2
click at [202, 159] on div "Progress Bar" at bounding box center [202, 160] width 1 height 2
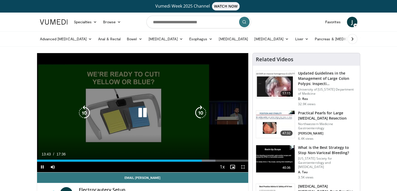
click at [145, 111] on icon "Video Player" at bounding box center [142, 112] width 15 height 15
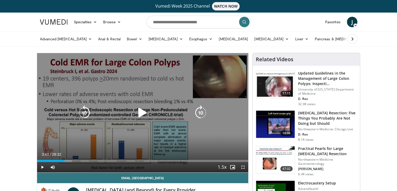
click at [141, 114] on icon "Video Player" at bounding box center [142, 112] width 15 height 15
click at [146, 111] on icon "Video Player" at bounding box center [142, 112] width 15 height 15
